Goal: Task Accomplishment & Management: Manage account settings

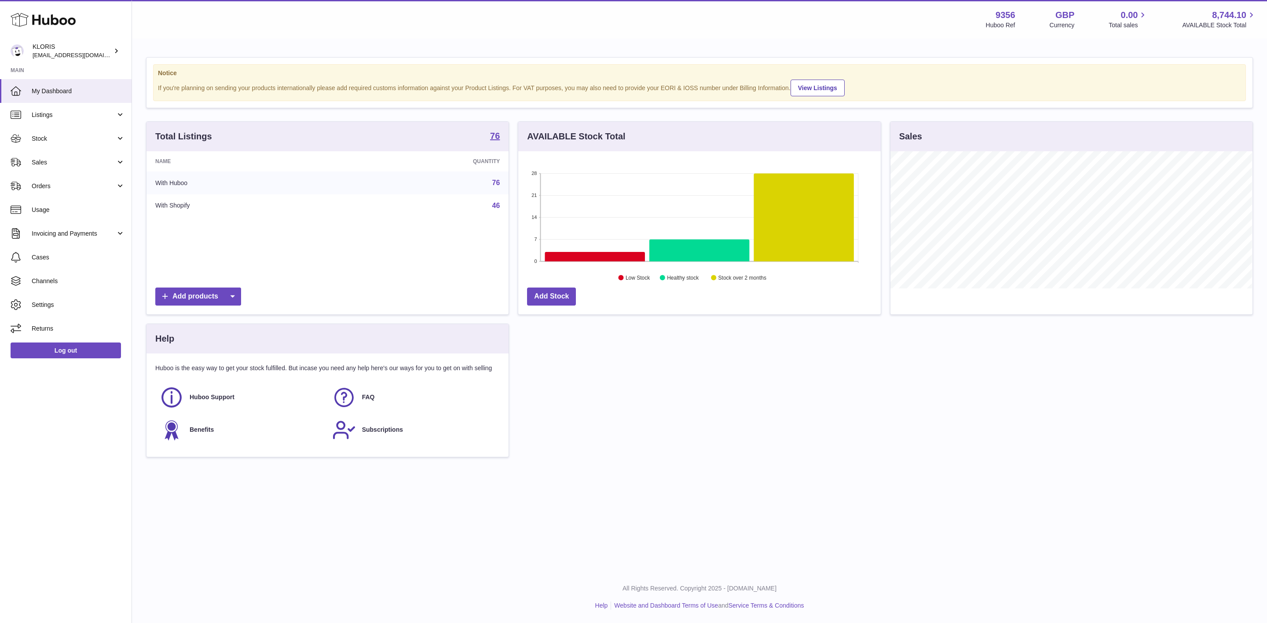
scroll to position [137, 362]
click at [68, 159] on span "Sales" at bounding box center [74, 162] width 84 height 8
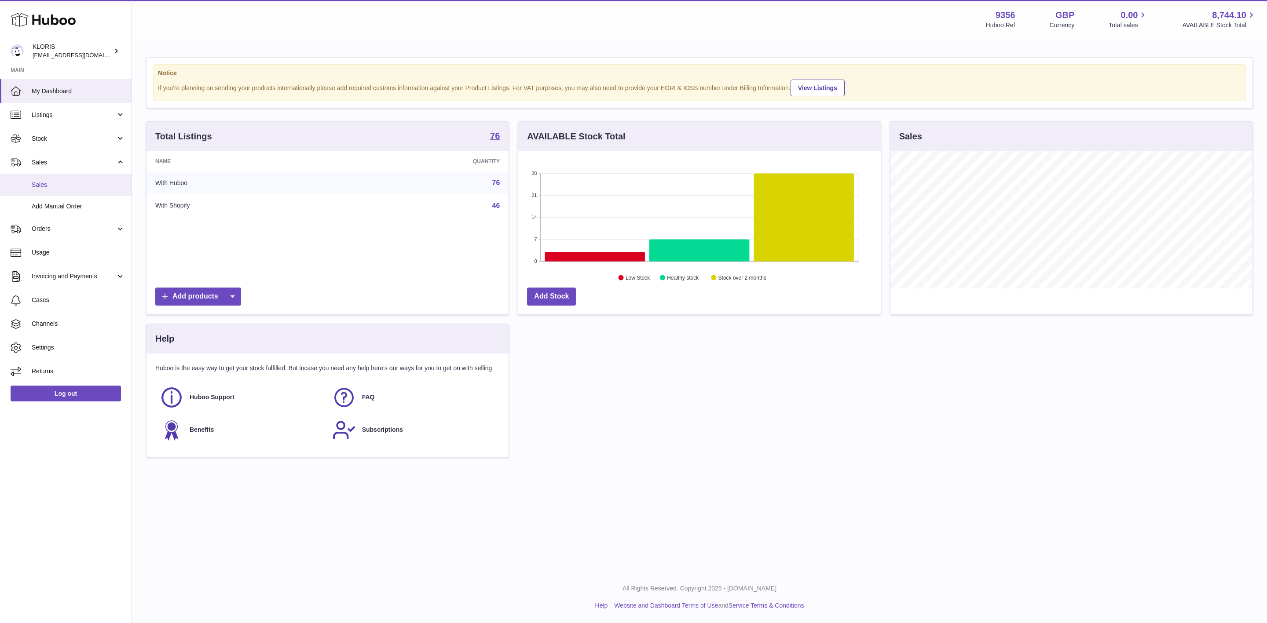
click at [67, 187] on span "Sales" at bounding box center [78, 185] width 93 height 8
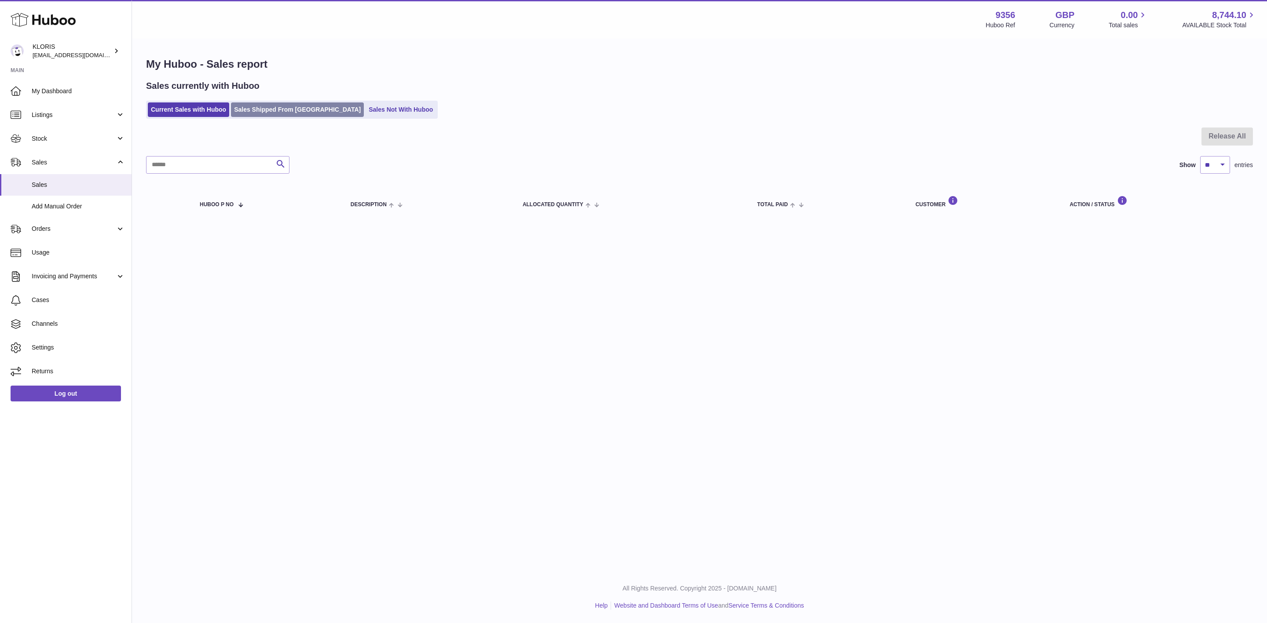
click at [292, 106] on link "Sales Shipped From Huboo" at bounding box center [297, 109] width 133 height 15
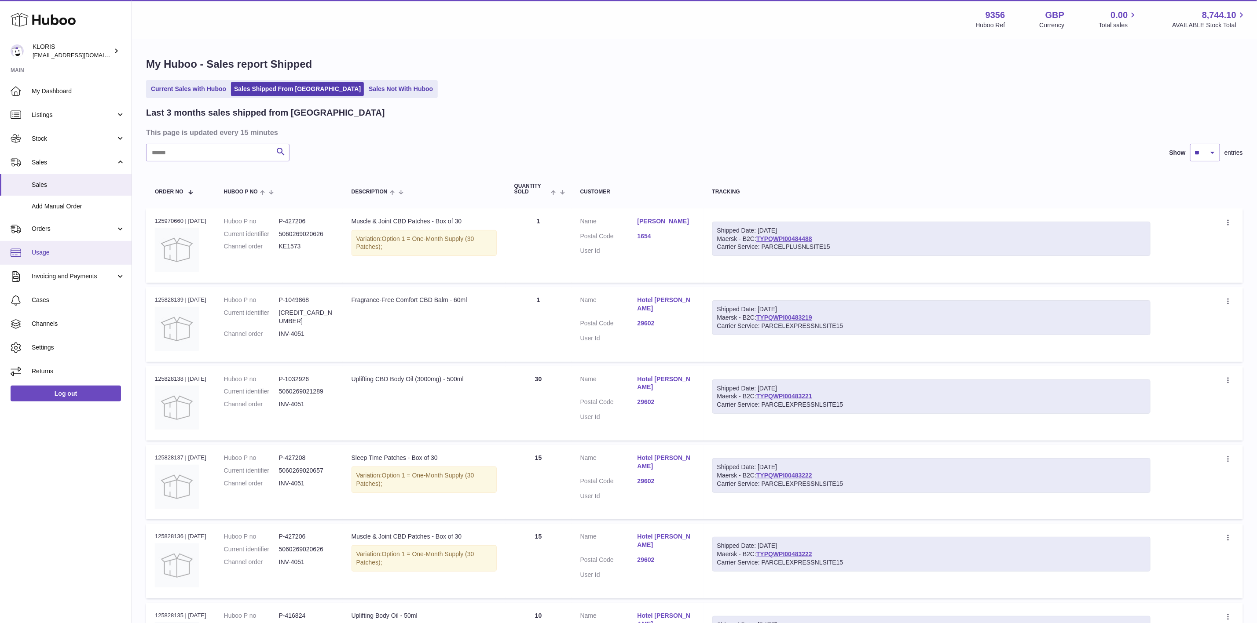
click at [68, 253] on span "Usage" at bounding box center [78, 252] width 93 height 8
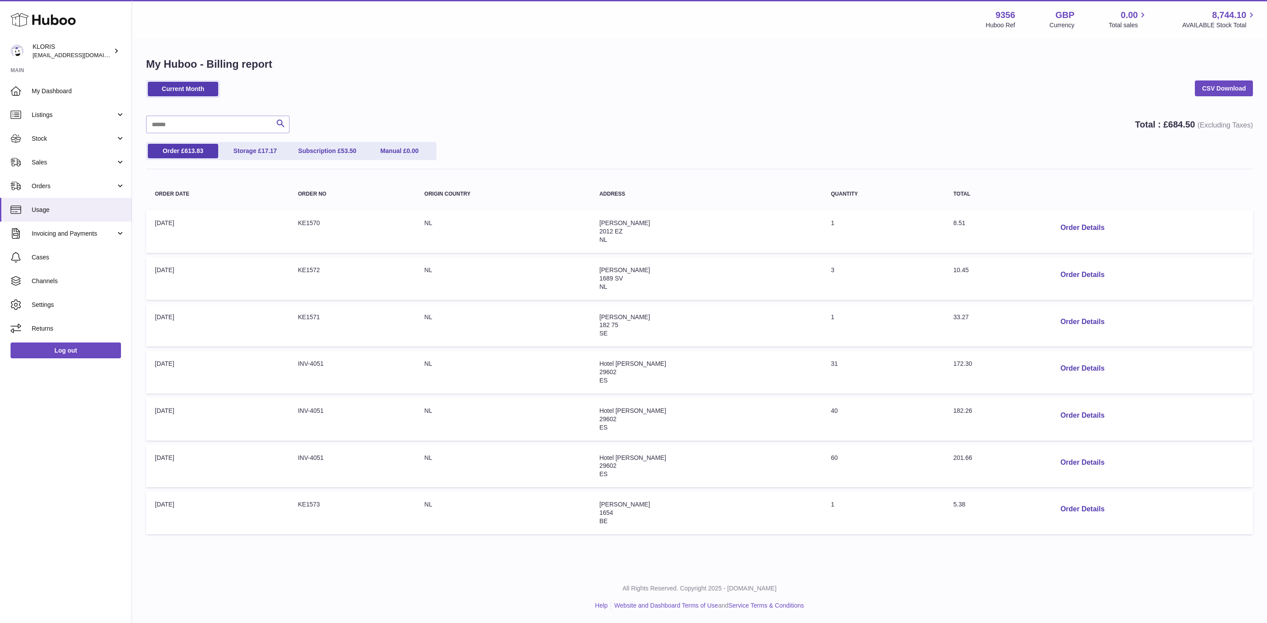
drag, startPoint x: 590, startPoint y: 362, endPoint x: 669, endPoint y: 359, distance: 79.2
click at [669, 359] on tr "Order Date: 03-Oct-2025 Order no: INV-4051 Origin Country: NL Address: Hotel Pu…" at bounding box center [699, 372] width 1107 height 43
drag, startPoint x: 923, startPoint y: 361, endPoint x: 1008, endPoint y: 361, distance: 85.3
click at [1008, 361] on tr "Order Date: 03-Oct-2025 Order no: INV-4051 Origin Country: NL Address: Hotel Pu…" at bounding box center [699, 372] width 1107 height 43
drag, startPoint x: 937, startPoint y: 402, endPoint x: 1012, endPoint y: 406, distance: 75.4
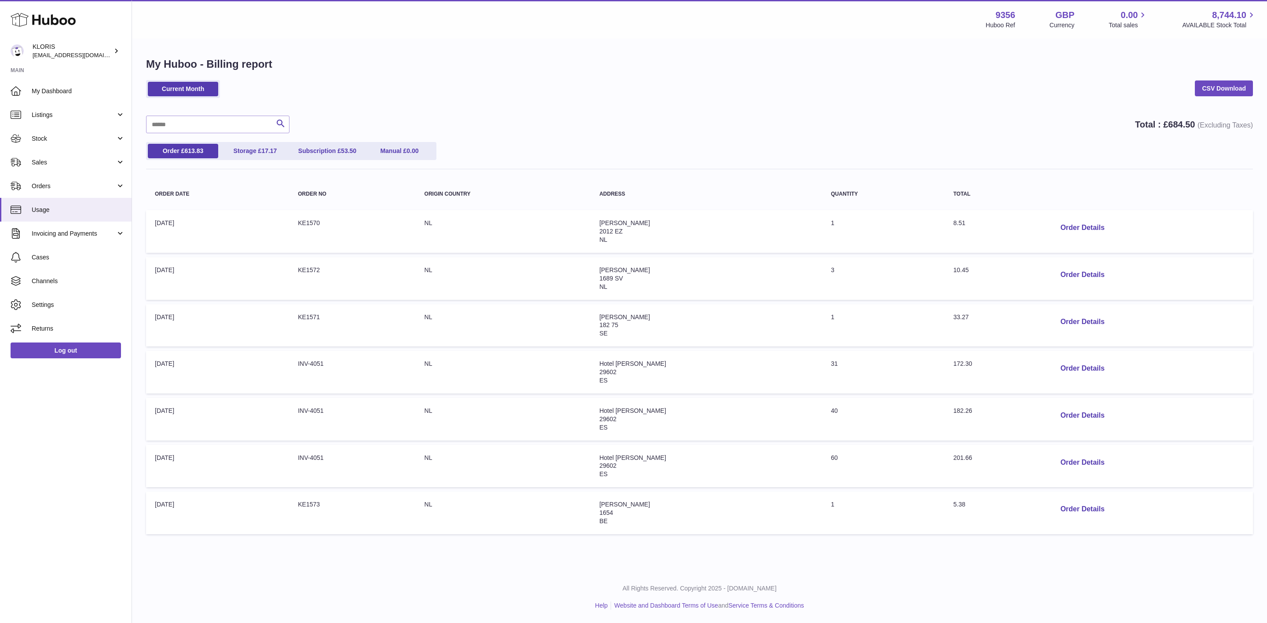
click at [1012, 406] on tr "Order Date: 03-Oct-2025 Order no: INV-4051 Origin Country: NL Address: Hotel Pu…" at bounding box center [699, 419] width 1107 height 43
drag, startPoint x: 929, startPoint y: 450, endPoint x: 1020, endPoint y: 458, distance: 90.9
click at [1020, 458] on tr "Order Date: 03-Oct-2025 Order no: INV-4051 Origin Country: NL Address: Hotel Pu…" at bounding box center [699, 466] width 1107 height 43
click at [68, 234] on span "Invoicing and Payments" at bounding box center [74, 234] width 84 height 8
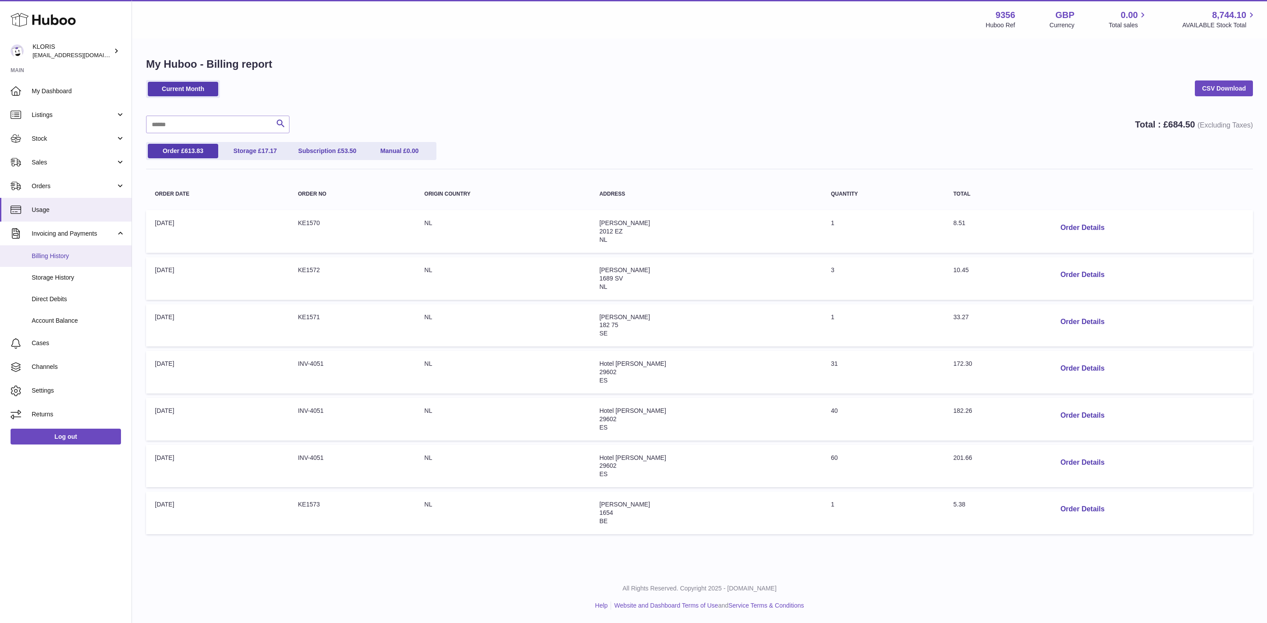
click at [70, 263] on link "Billing History" at bounding box center [66, 256] width 132 height 22
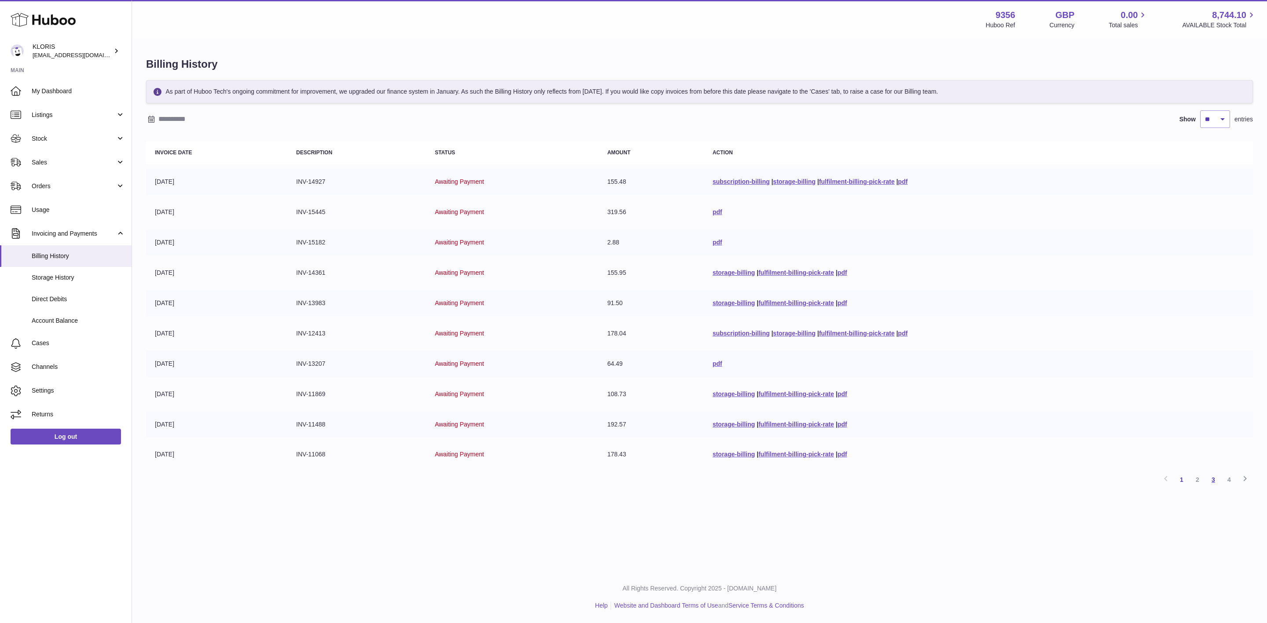
click at [1206, 473] on link "3" at bounding box center [1213, 480] width 16 height 16
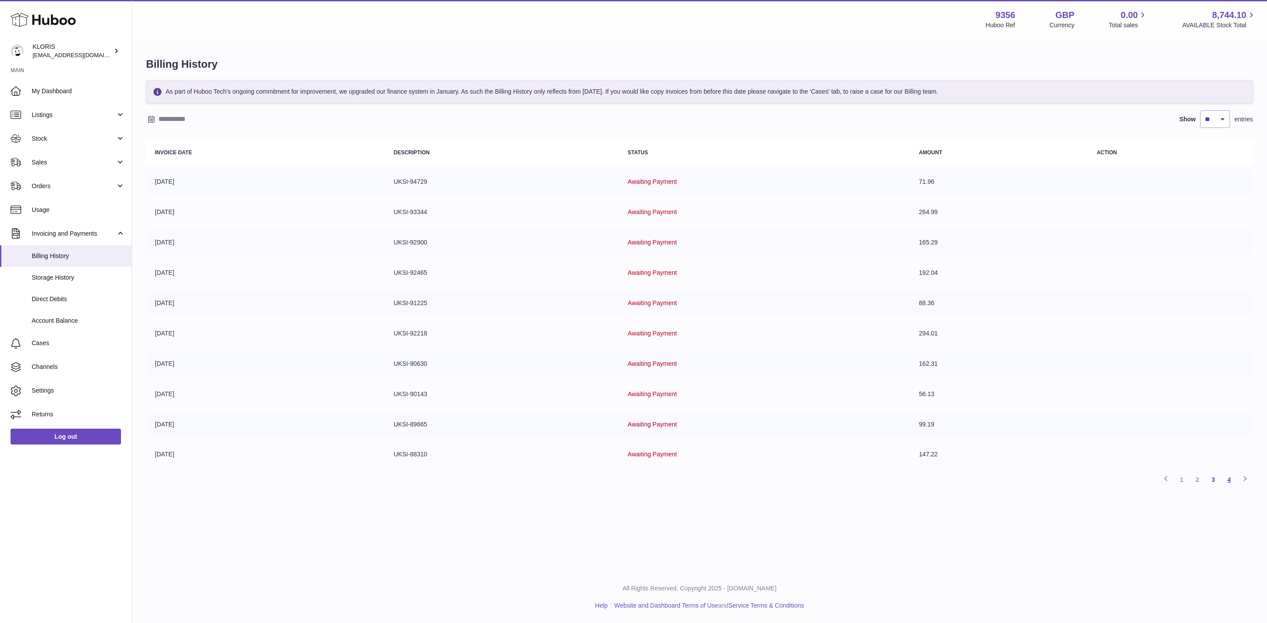
click at [1226, 474] on link "4" at bounding box center [1229, 480] width 16 height 16
click at [48, 160] on span "Sales" at bounding box center [74, 162] width 84 height 8
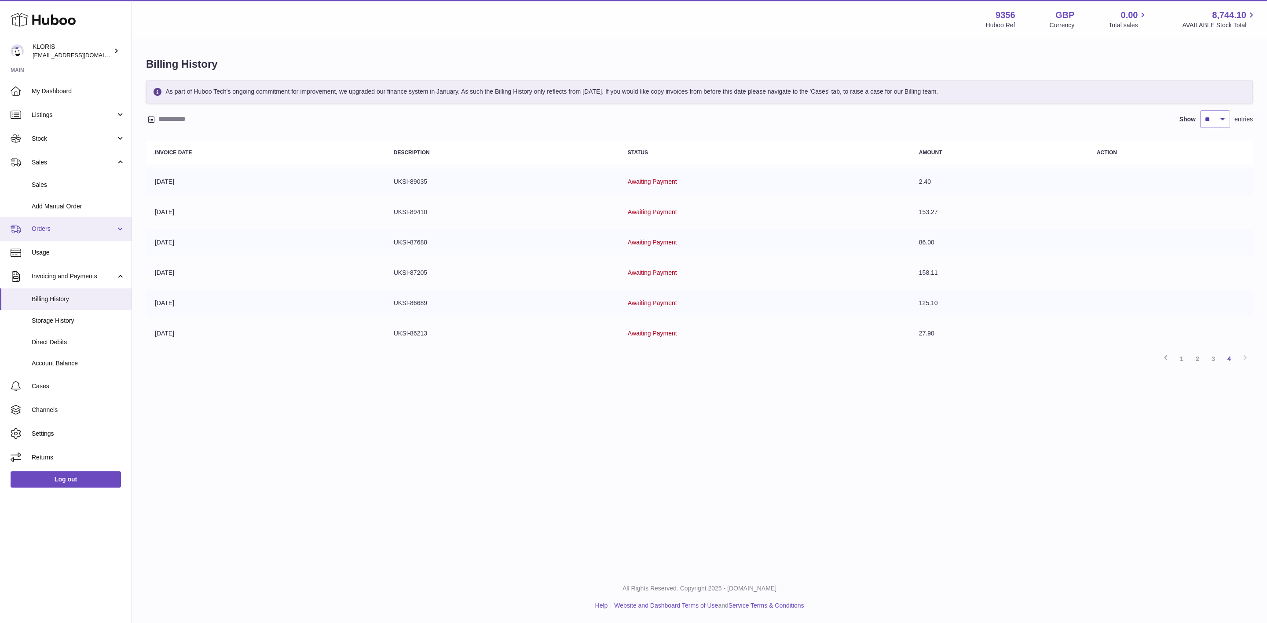
click at [58, 240] on link "Orders" at bounding box center [66, 229] width 132 height 24
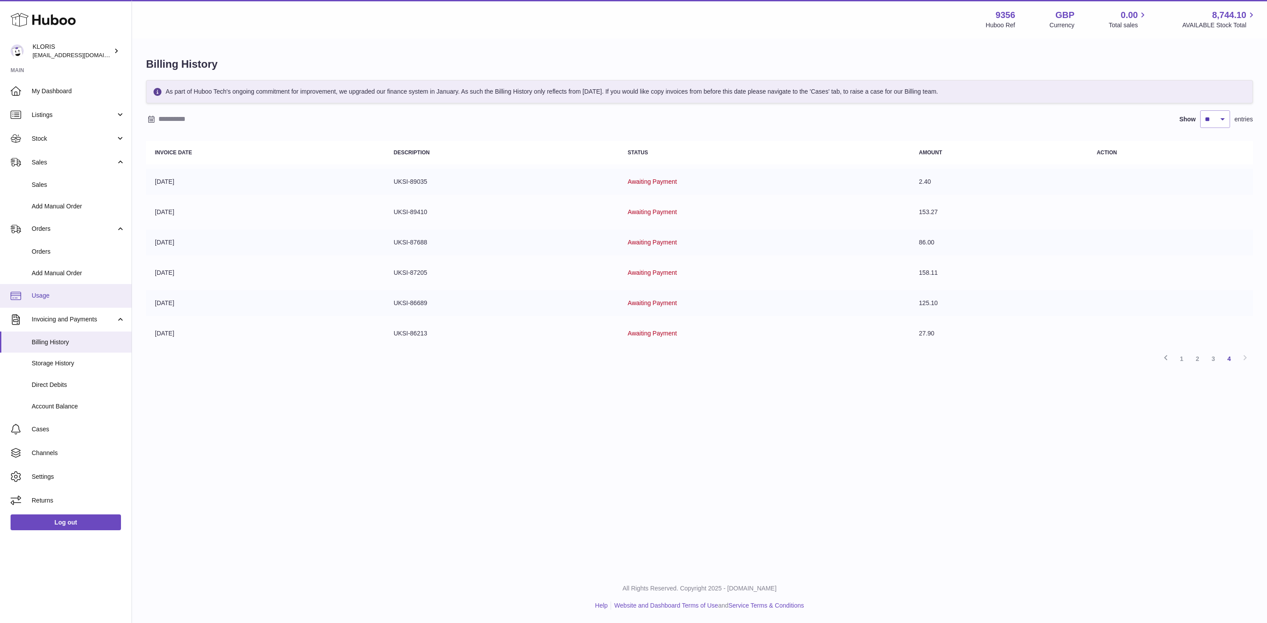
click at [57, 296] on span "Usage" at bounding box center [78, 296] width 93 height 8
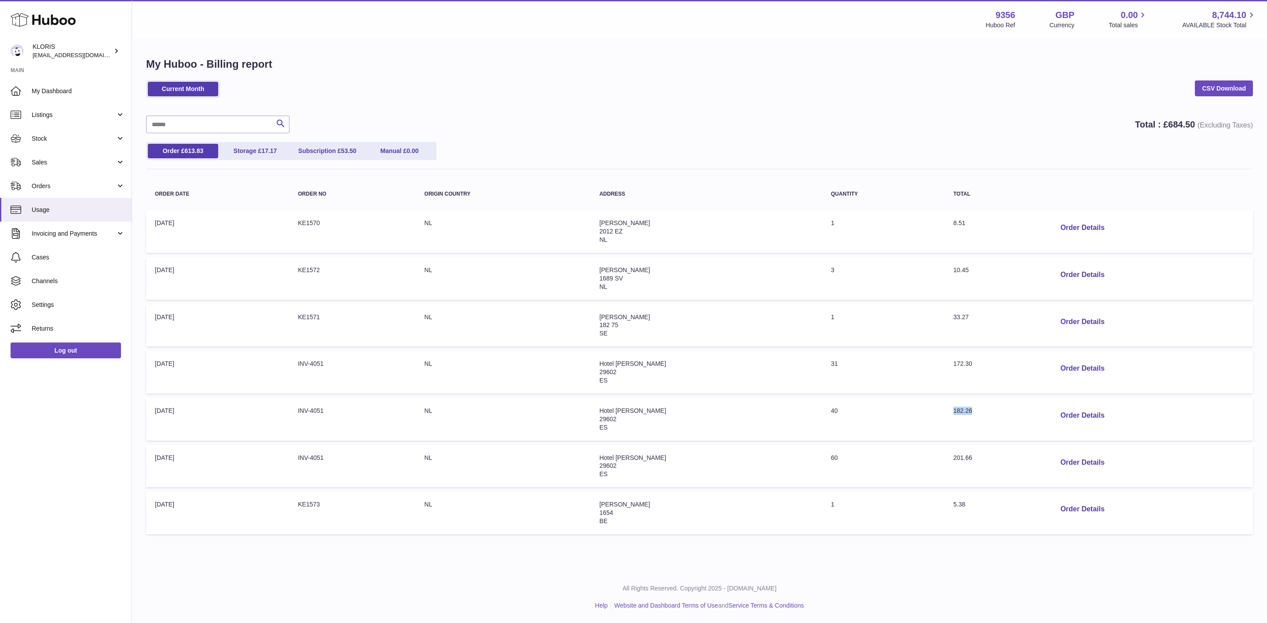
drag, startPoint x: 946, startPoint y: 419, endPoint x: 988, endPoint y: 415, distance: 42.0
click at [981, 416] on td "Total: 182.26" at bounding box center [994, 419] width 100 height 43
click at [1067, 419] on button "Order Details" at bounding box center [1082, 416] width 58 height 18
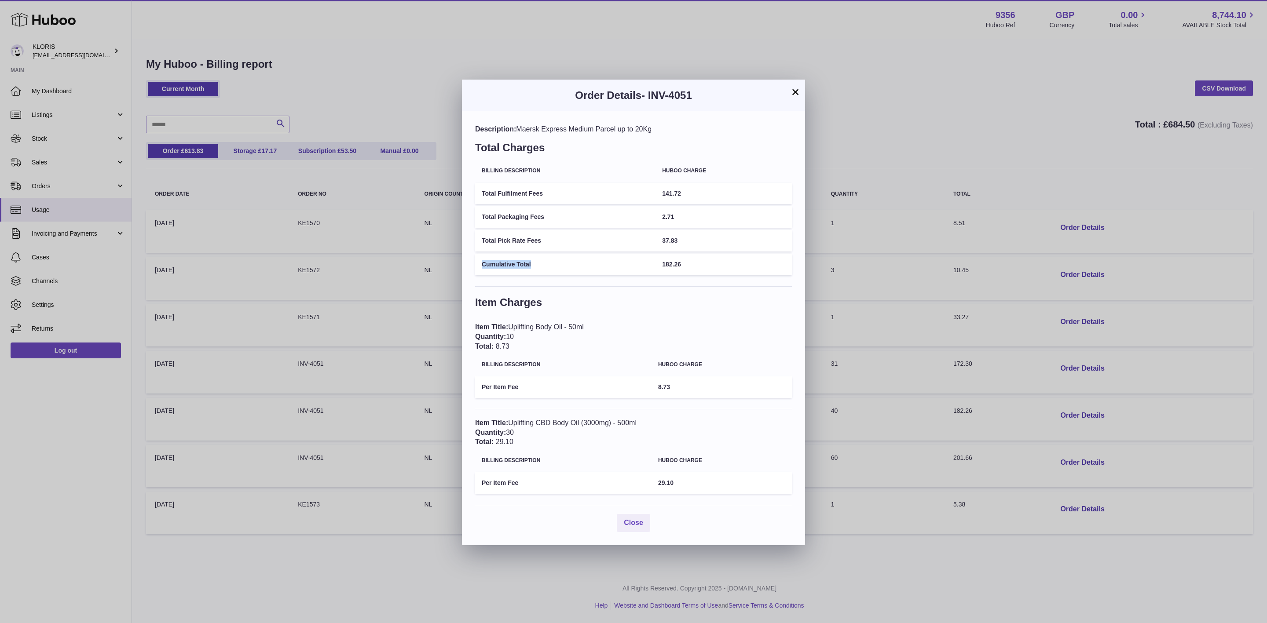
drag, startPoint x: 661, startPoint y: 252, endPoint x: 730, endPoint y: 245, distance: 68.5
click at [730, 245] on tbody "Total Fulfilment Fees 141.72 Total Packaging Fees 2.71 Total Pick Rate Fees 37.…" at bounding box center [633, 229] width 317 height 93
click at [653, 234] on td "Total Pick Rate Fees" at bounding box center [565, 241] width 180 height 22
click at [794, 89] on button "×" at bounding box center [795, 92] width 11 height 11
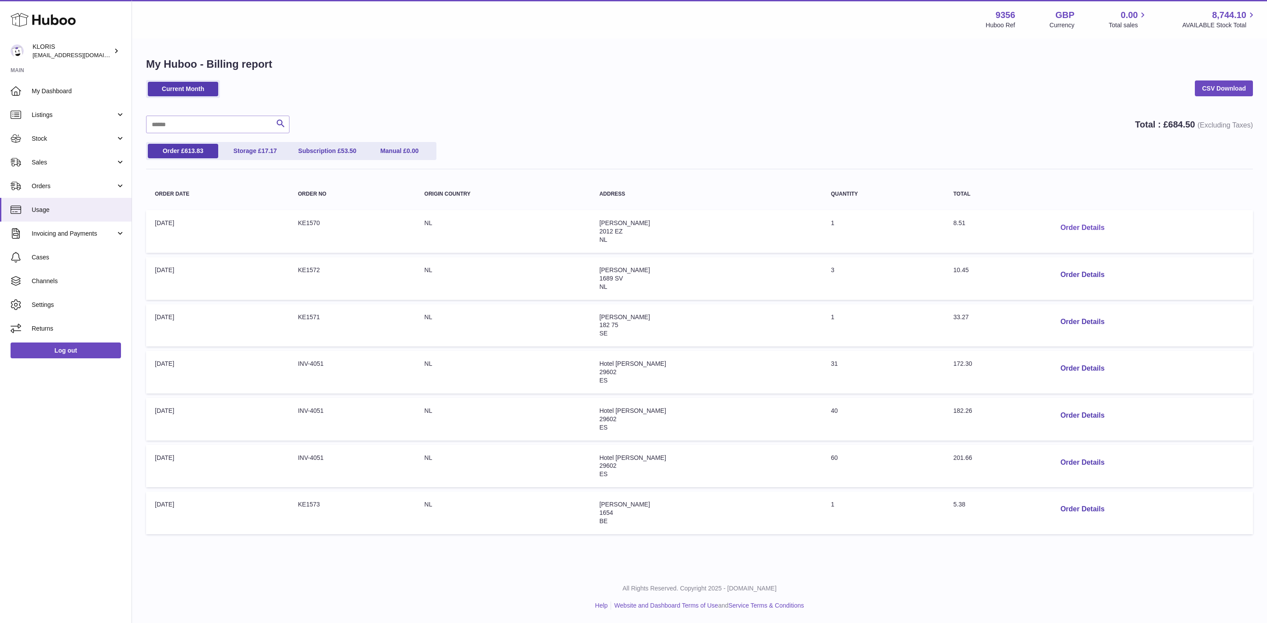
click at [1088, 219] on button "Order Details" at bounding box center [1082, 228] width 58 height 18
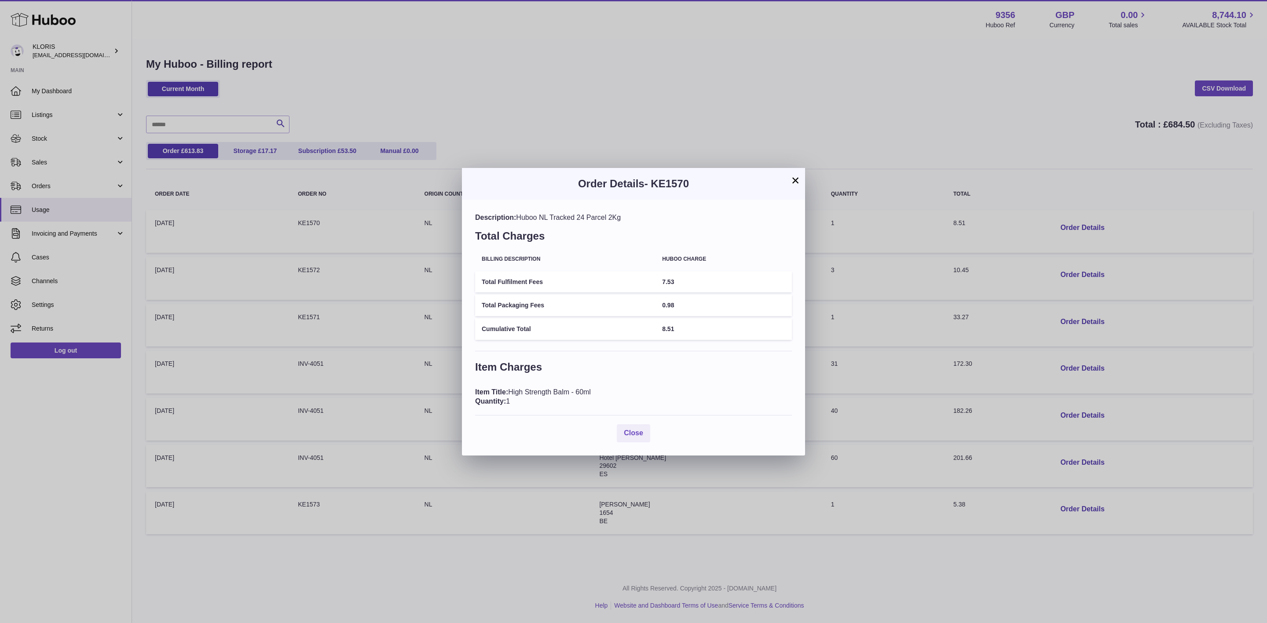
click at [795, 179] on button "×" at bounding box center [795, 180] width 11 height 11
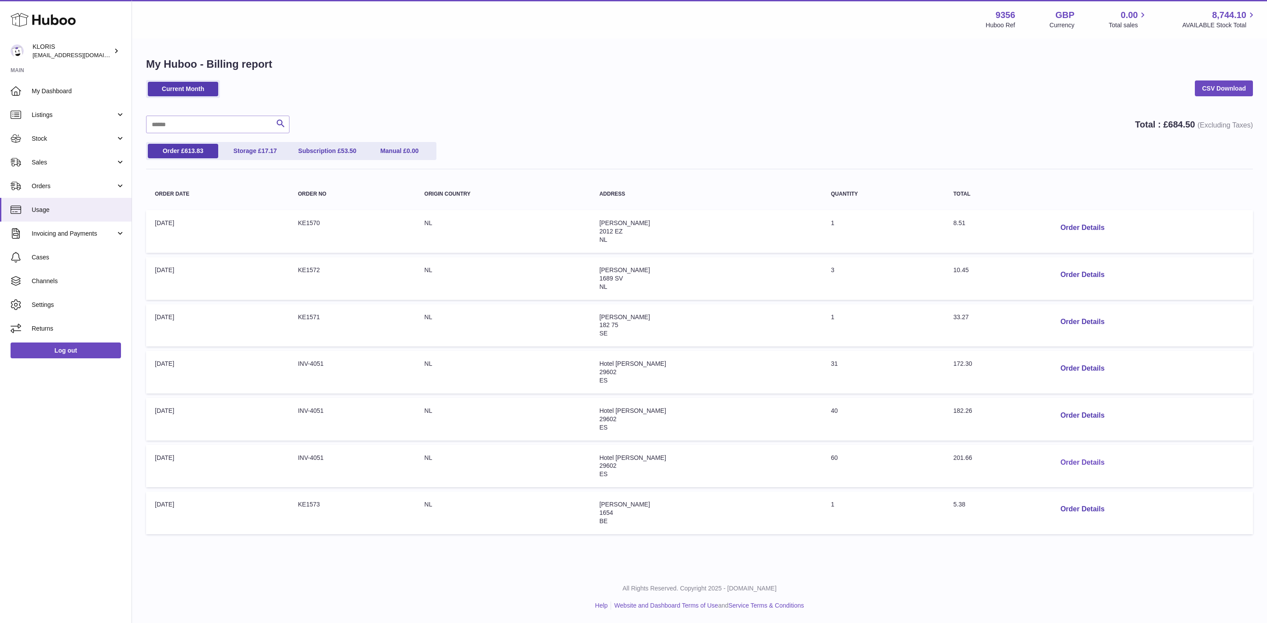
click at [1072, 454] on button "Order Details" at bounding box center [1082, 463] width 58 height 18
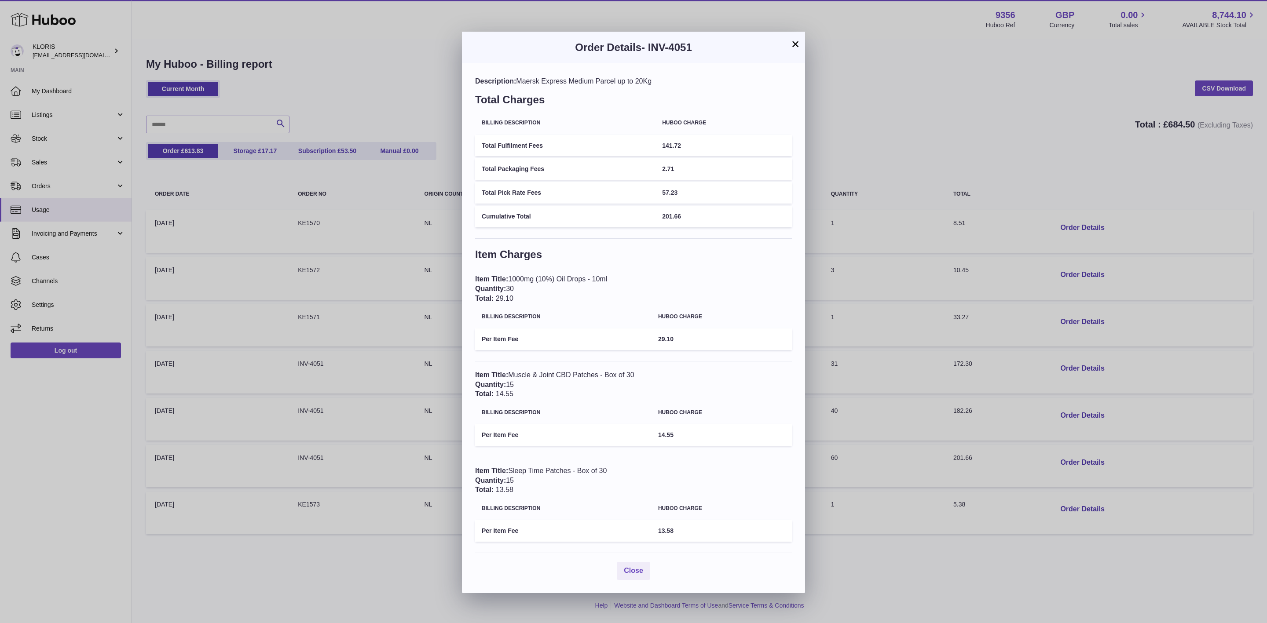
click at [796, 49] on button "×" at bounding box center [795, 44] width 11 height 11
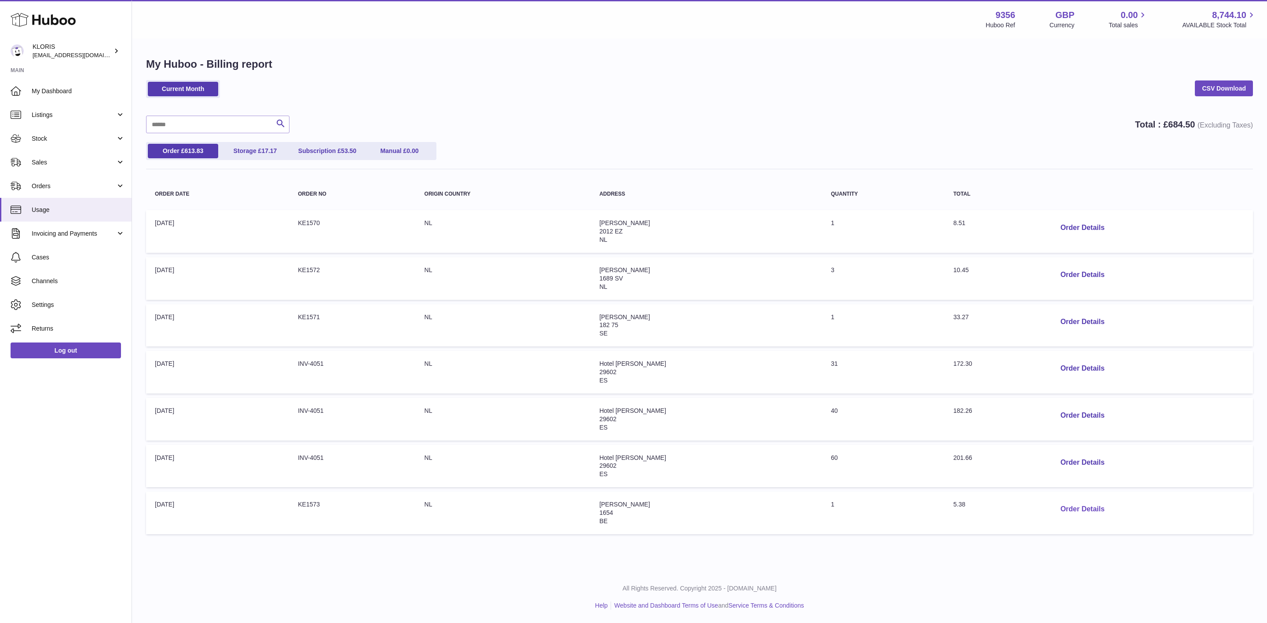
click at [1069, 507] on button "Order Details" at bounding box center [1082, 509] width 58 height 18
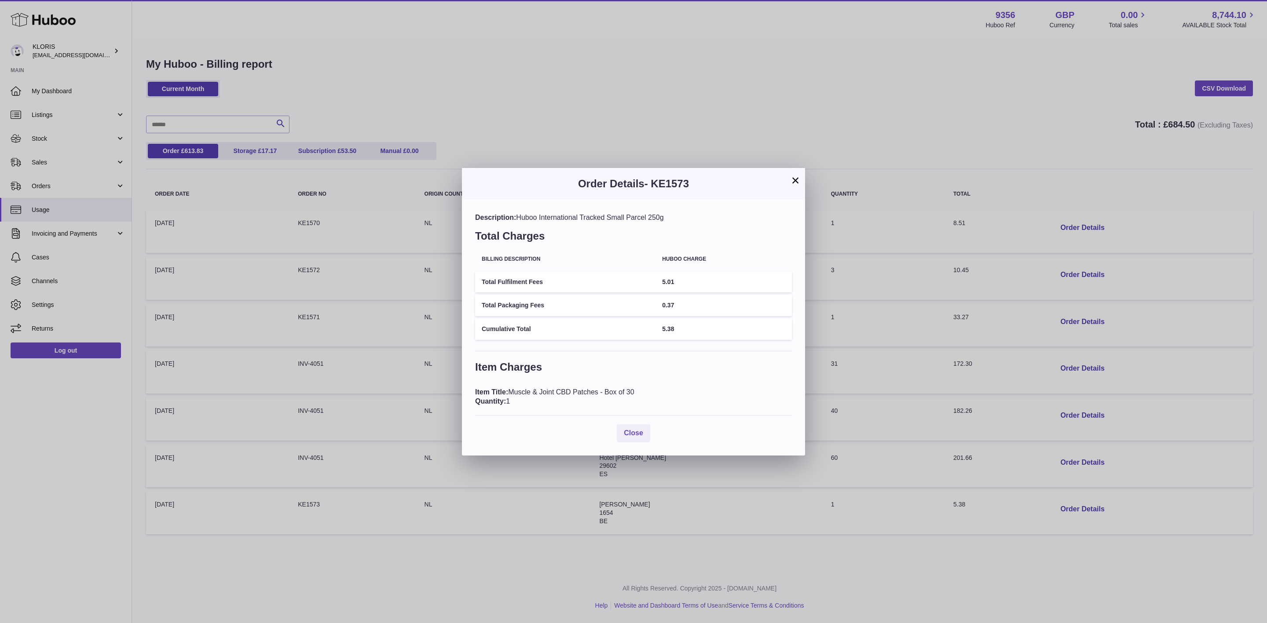
click at [796, 177] on button "×" at bounding box center [795, 180] width 11 height 11
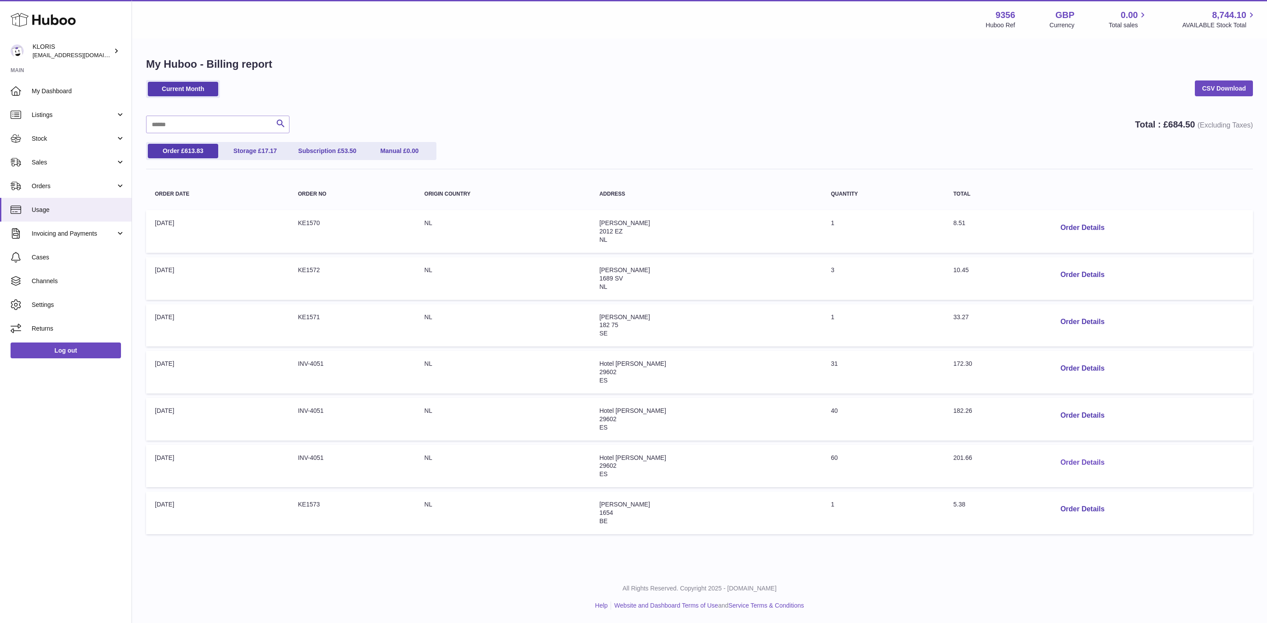
click at [1066, 454] on button "Order Details" at bounding box center [1082, 463] width 58 height 18
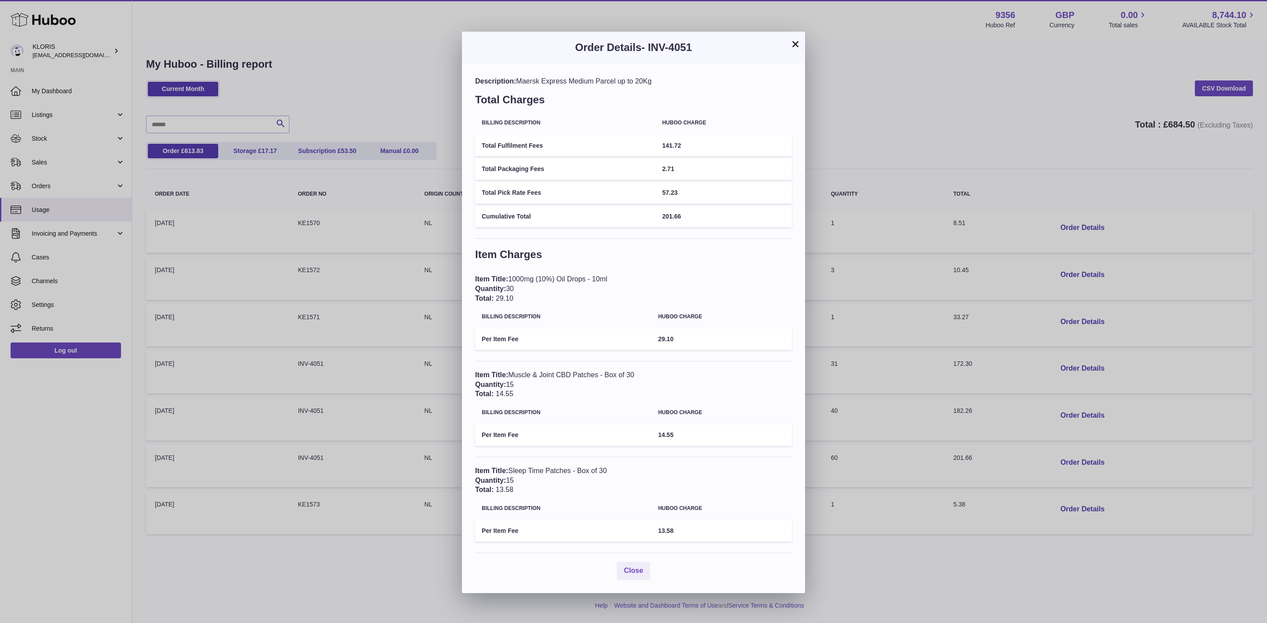
drag, startPoint x: 791, startPoint y: 41, endPoint x: 796, endPoint y: 38, distance: 5.9
click at [790, 40] on button "×" at bounding box center [795, 44] width 11 height 11
